Goal: Navigation & Orientation: Find specific page/section

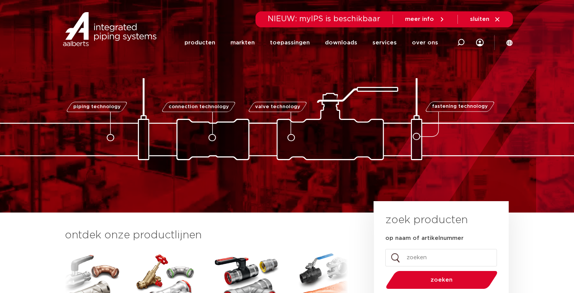
click at [497, 19] on icon at bounding box center [498, 19] width 4 height 4
click at [501, 18] on icon at bounding box center [497, 19] width 7 height 7
click at [500, 17] on icon at bounding box center [497, 19] width 7 height 7
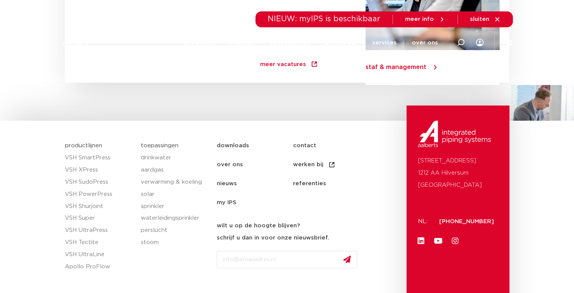
scroll to position [1515, 0]
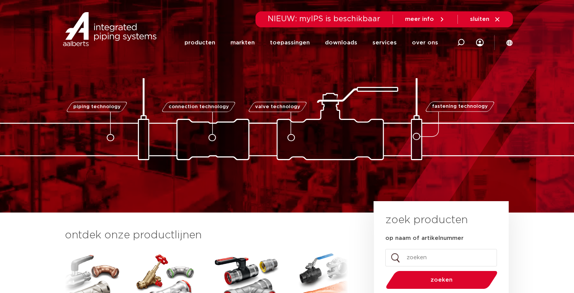
click at [498, 17] on icon at bounding box center [497, 19] width 7 height 7
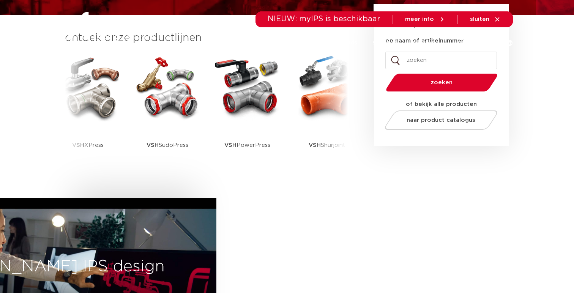
scroll to position [199, 0]
